Goal: Find specific page/section: Find specific page/section

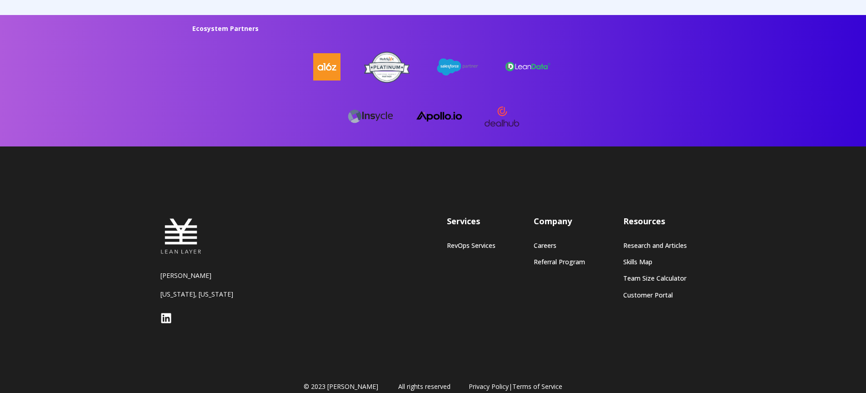
scroll to position [2455, 0]
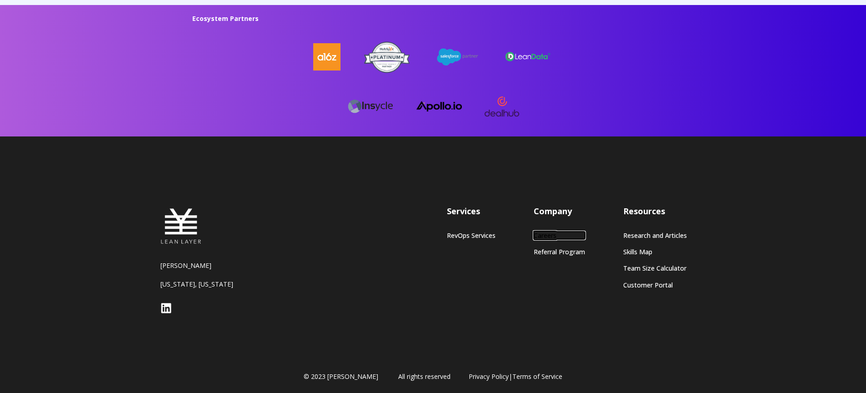
click at [540, 235] on link "Careers" at bounding box center [559, 236] width 51 height 8
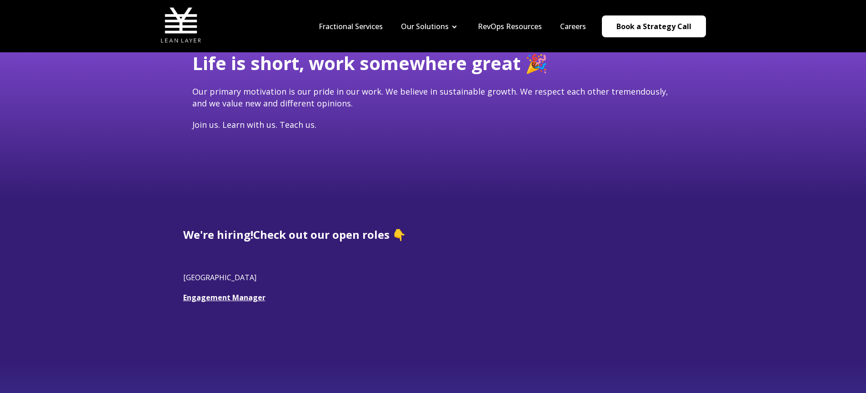
scroll to position [171, 0]
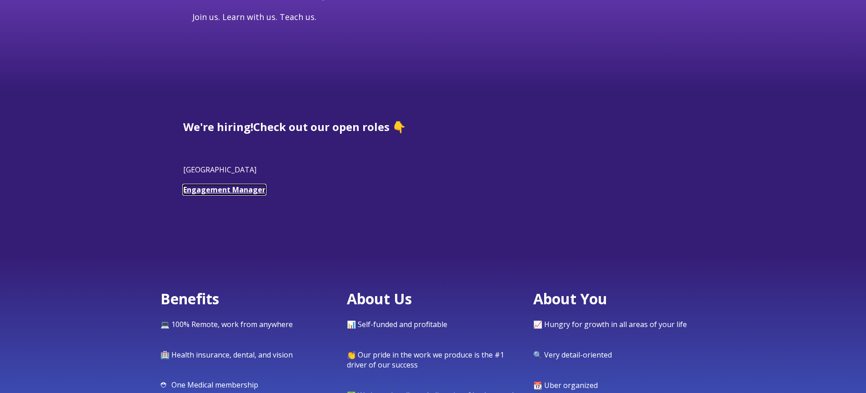
click at [227, 193] on link "Engagement Manager" at bounding box center [224, 190] width 82 height 10
